Goal: Task Accomplishment & Management: Use online tool/utility

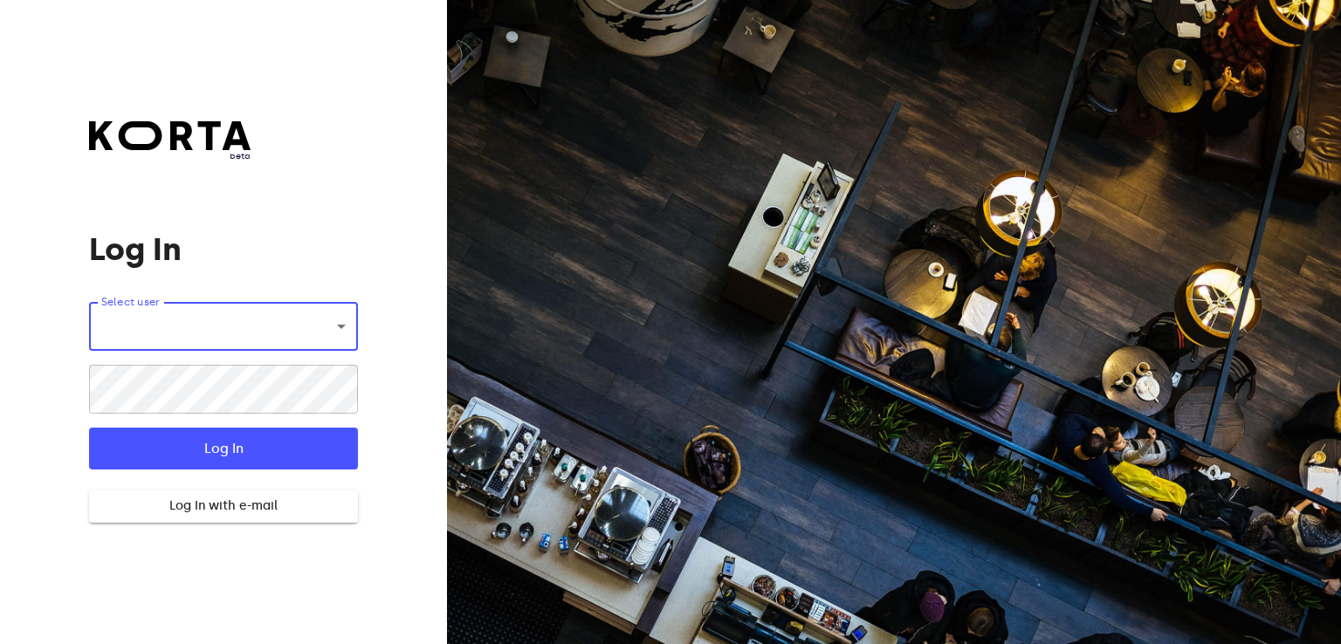
click at [281, 336] on body "beta Log In Select user ​ ​ ​ Log In Log In with e-mail Need an Account? Create…" at bounding box center [670, 322] width 1341 height 644
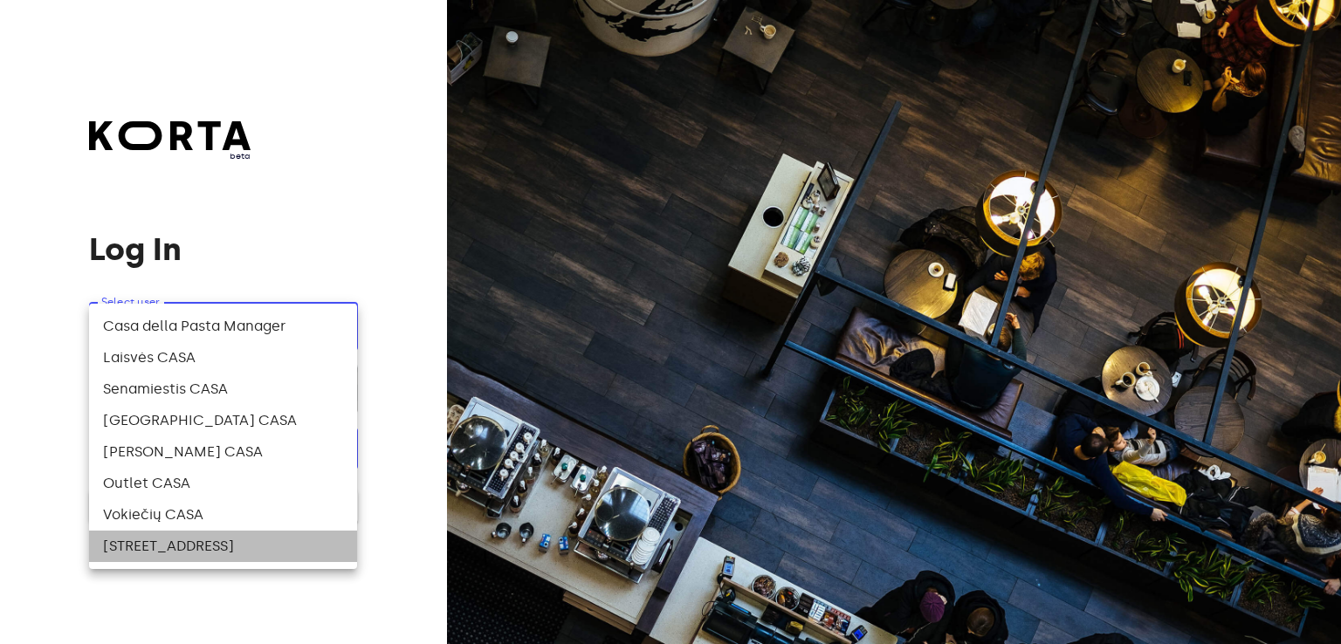
click at [247, 541] on li "[STREET_ADDRESS]" at bounding box center [223, 546] width 268 height 31
type input "141"
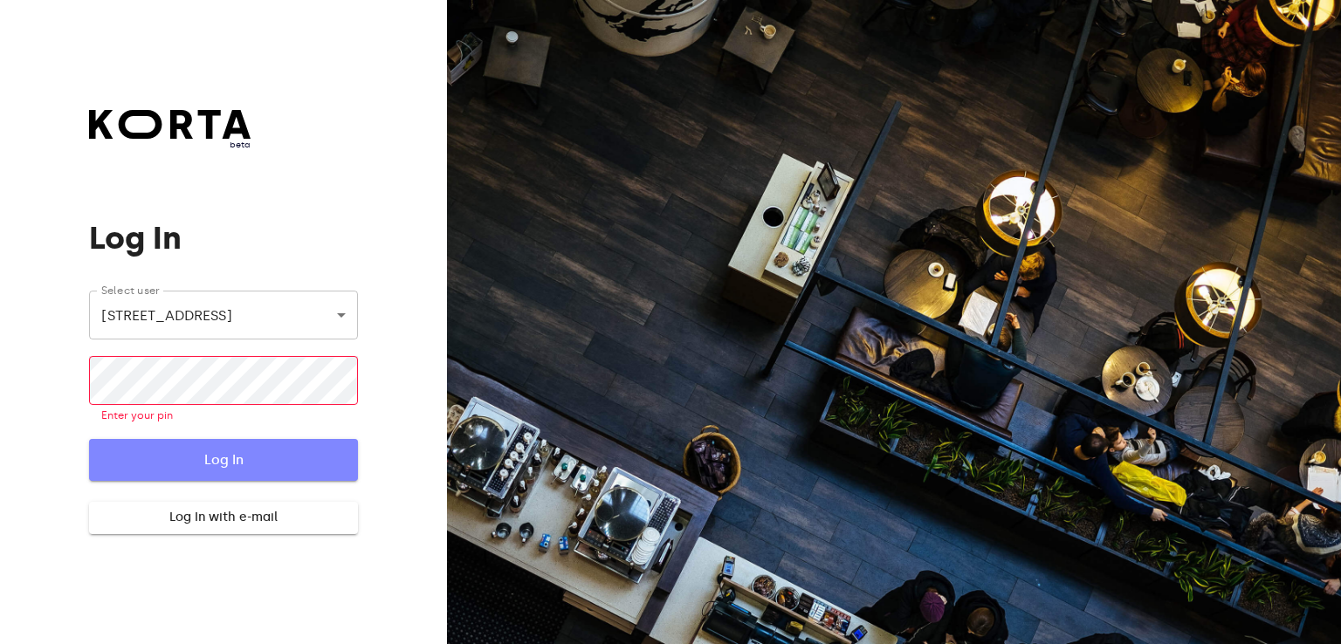
click at [258, 441] on button "Log In" at bounding box center [223, 460] width 268 height 42
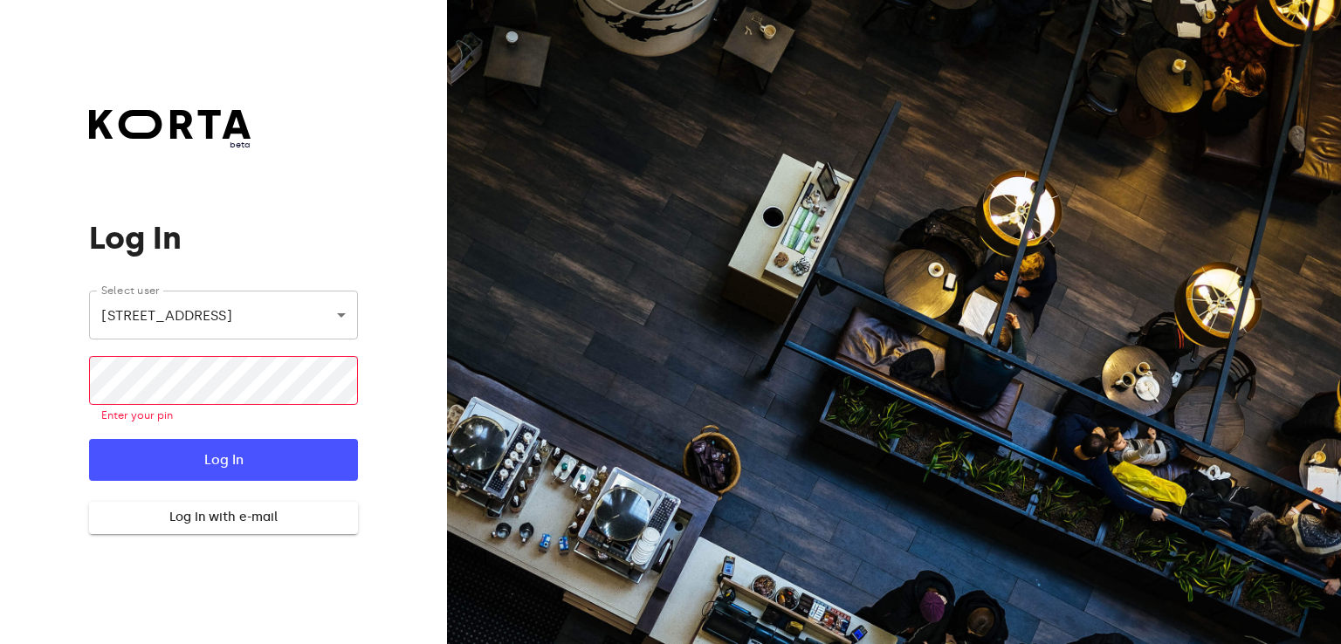
click at [258, 416] on p "Enter your pin" at bounding box center [223, 416] width 244 height 17
click at [248, 0] on html "beta Log In Select user [STREET_ADDRESS] ​ ​ Enter your pin Log In Log In with …" at bounding box center [670, 322] width 1341 height 644
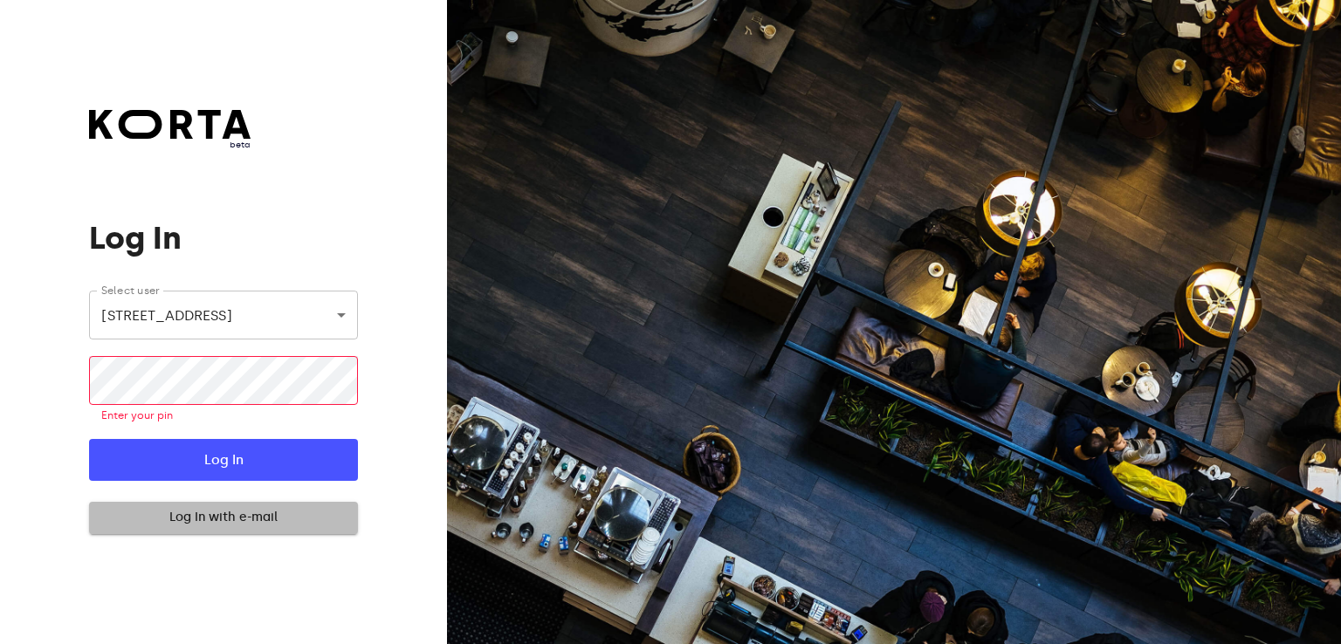
click at [265, 523] on span "Log In with e-mail" at bounding box center [223, 518] width 240 height 22
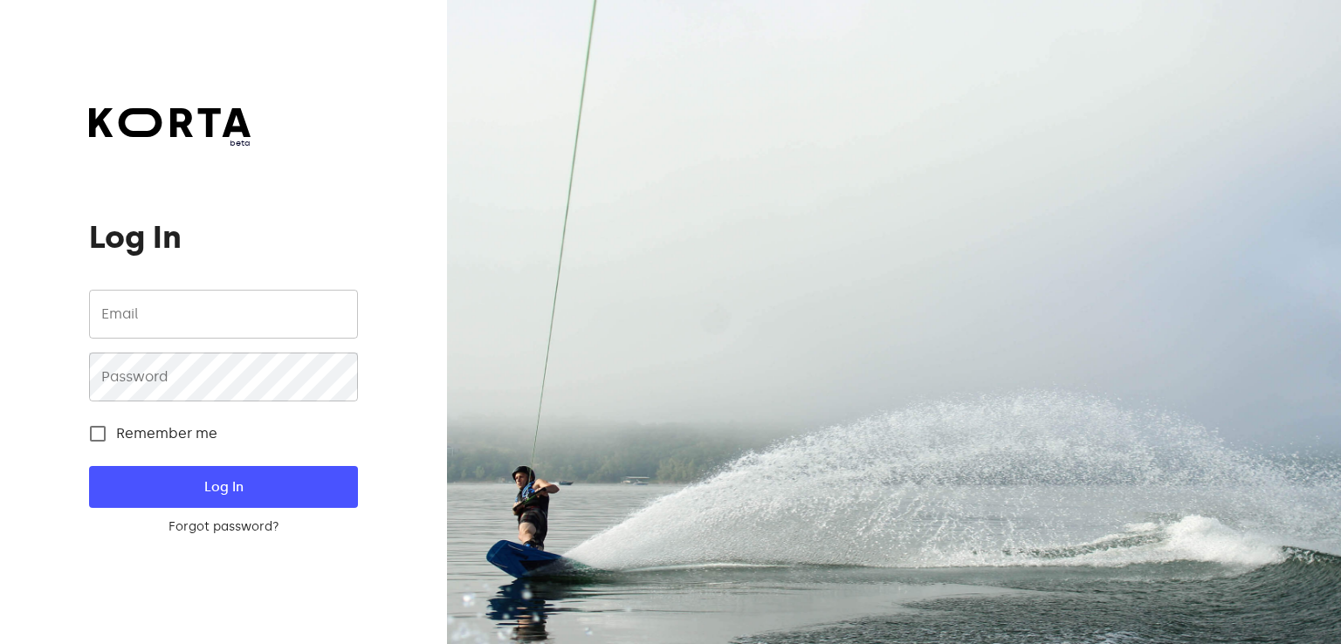
click at [244, 318] on input "email" at bounding box center [223, 314] width 268 height 49
type input "[EMAIL_ADDRESS][DOMAIN_NAME]"
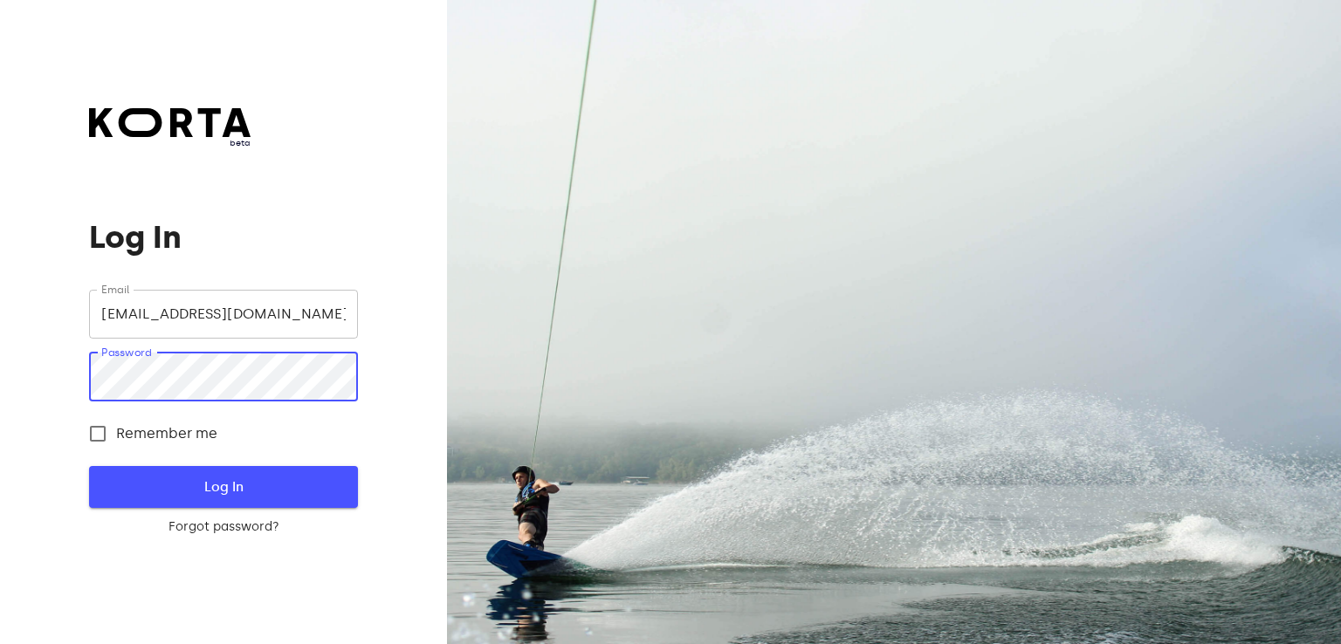
click at [251, 495] on span "Log In" at bounding box center [223, 487] width 212 height 23
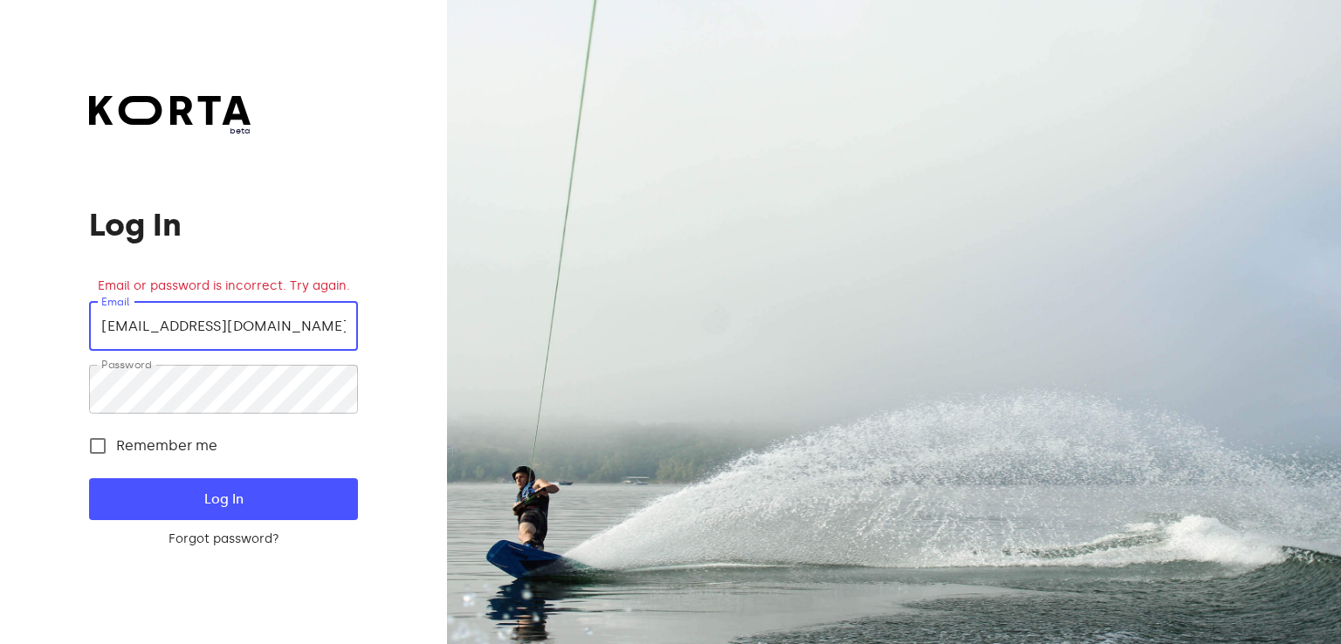
drag, startPoint x: 338, startPoint y: 326, endPoint x: 86, endPoint y: 325, distance: 251.4
click at [86, 325] on div "beta Log In Email or password is incorrect. Try again. Email [EMAIL_ADDRESS][DO…" at bounding box center [223, 322] width 447 height 644
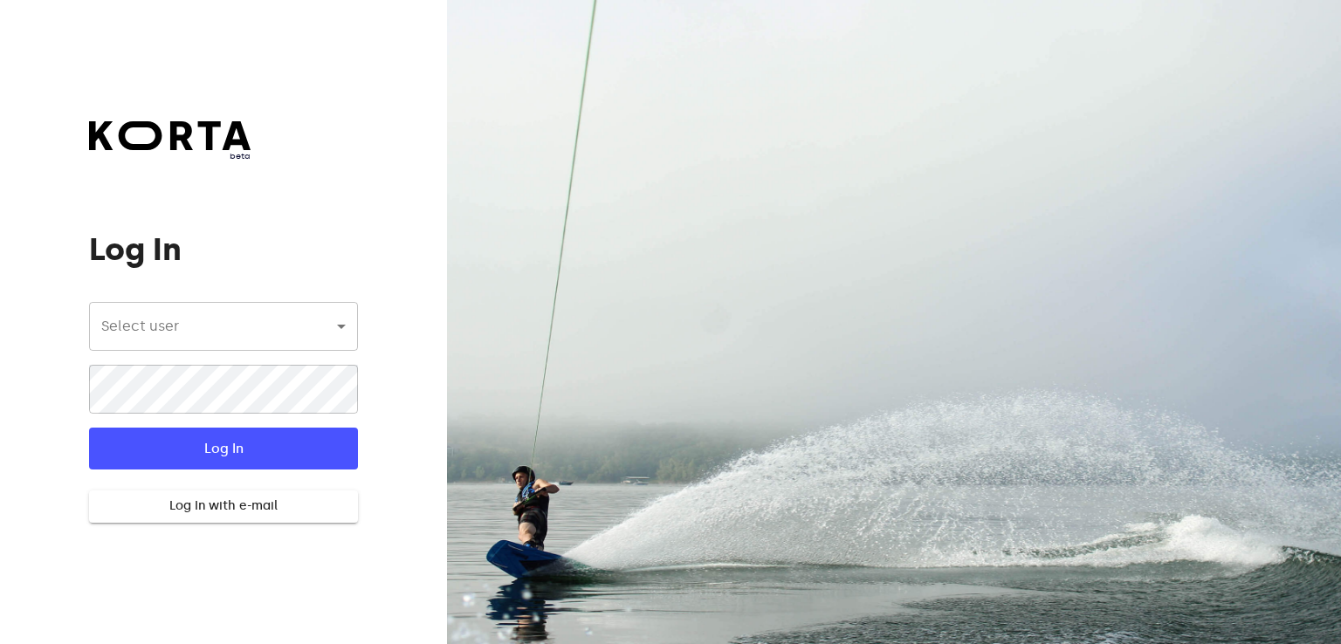
click at [203, 343] on body "beta Log In Select user ​ ​ ​ Log In Log In with e-mail Need an Account? Create…" at bounding box center [670, 322] width 1341 height 644
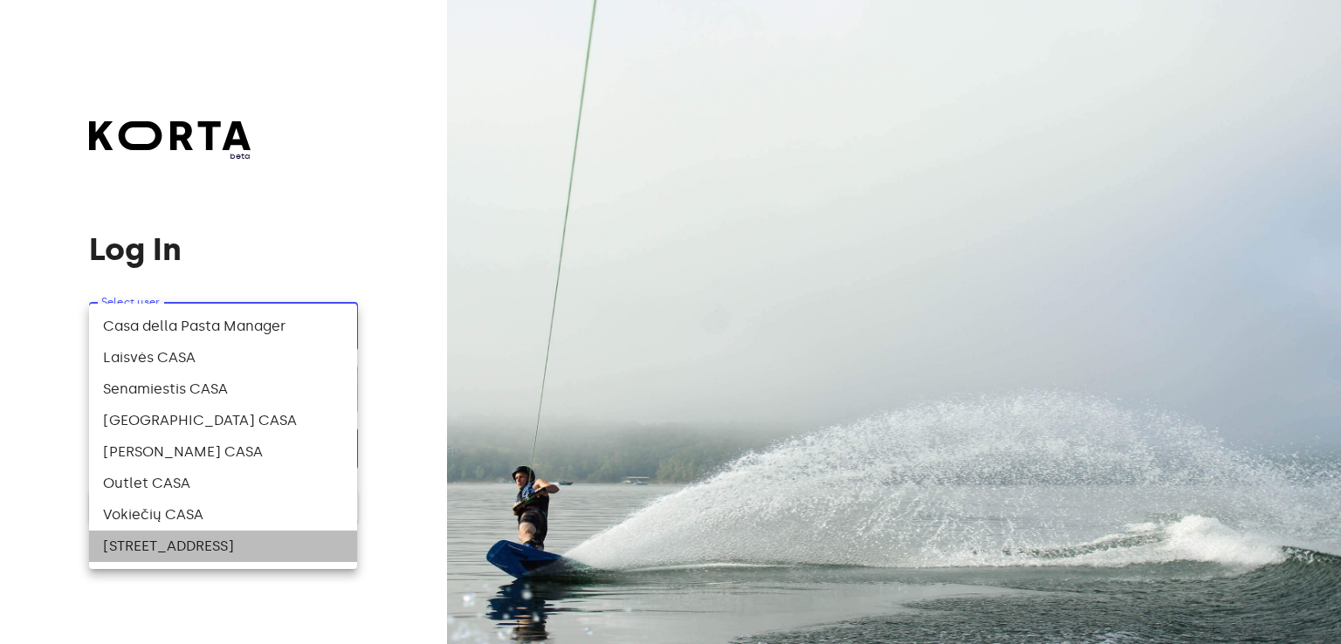
click at [203, 539] on li "[STREET_ADDRESS]" at bounding box center [223, 546] width 268 height 31
type input "141"
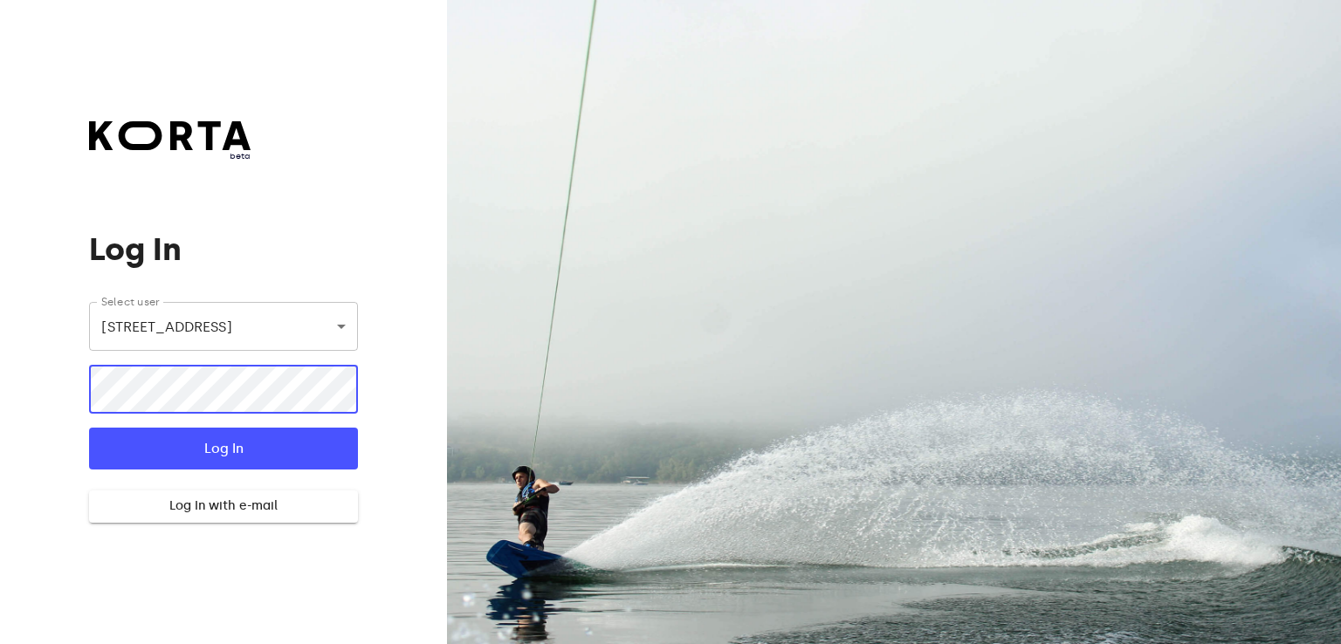
click at [89, 428] on button "Log In" at bounding box center [223, 449] width 268 height 42
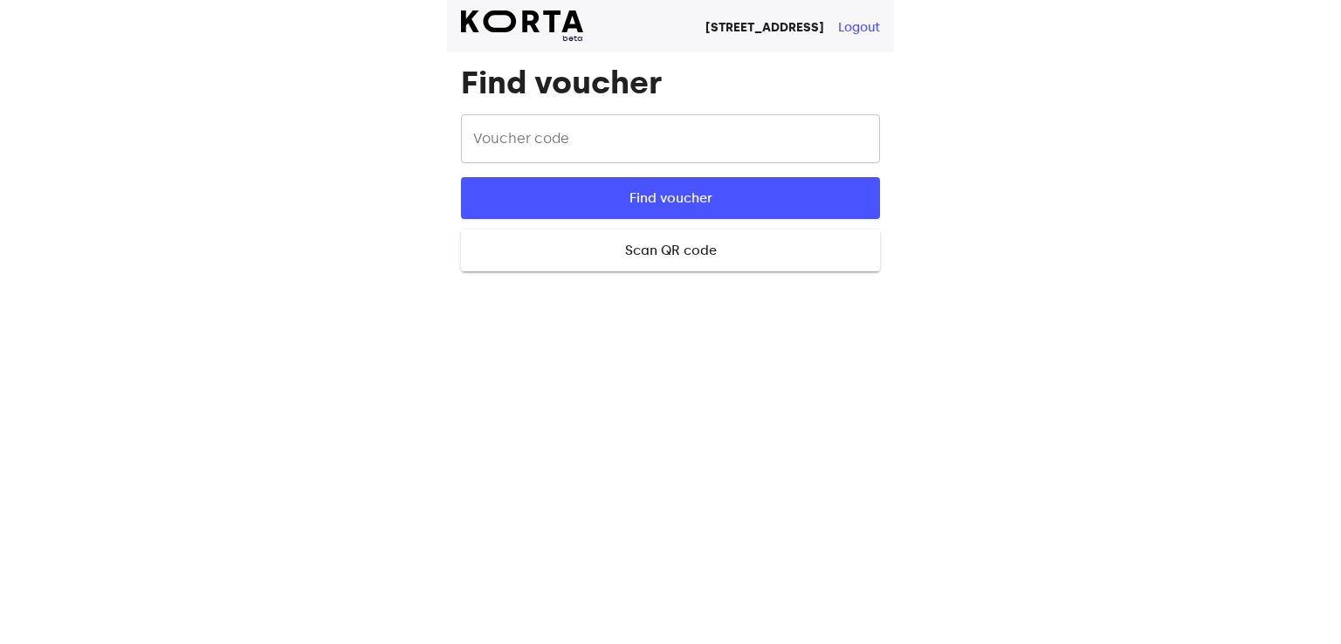
click at [697, 151] on input "text" at bounding box center [670, 138] width 419 height 49
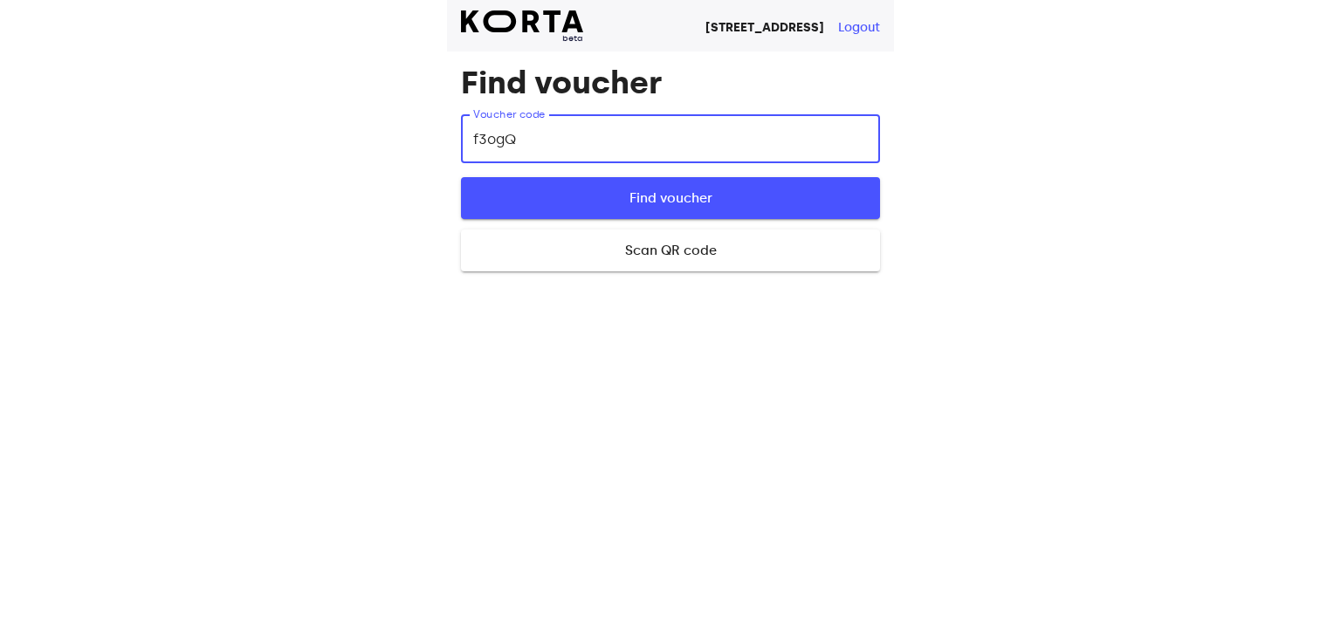
type input "f3ogQ"
click at [664, 196] on span "Find voucher" at bounding box center [670, 198] width 363 height 23
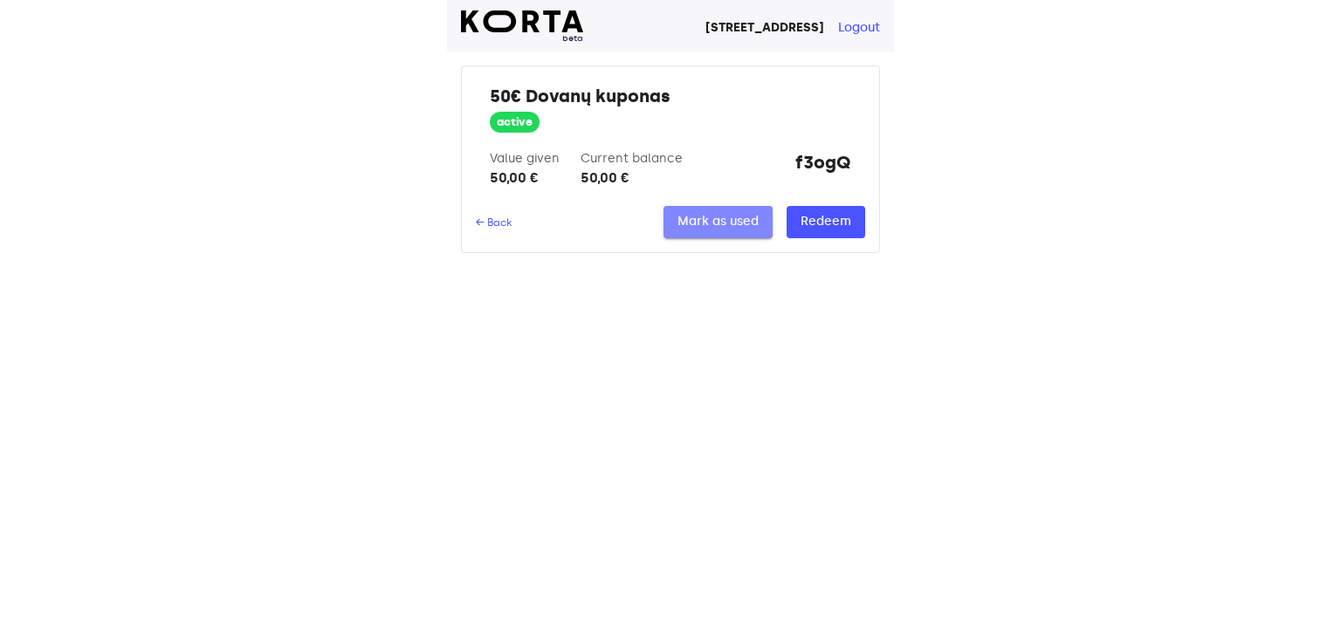
click at [739, 209] on button "Mark as used" at bounding box center [717, 222] width 109 height 32
